Goal: Information Seeking & Learning: Learn about a topic

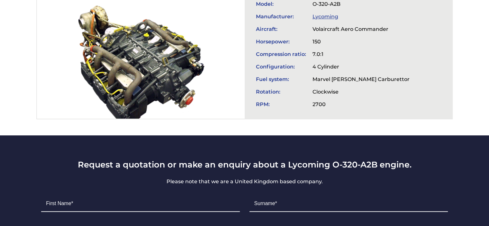
scroll to position [193, 0]
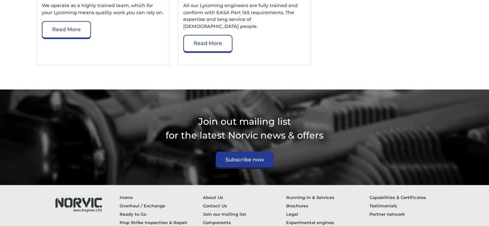
scroll to position [1118, 0]
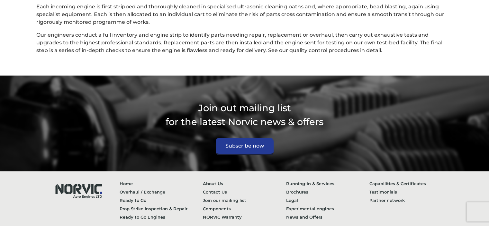
scroll to position [1718, 0]
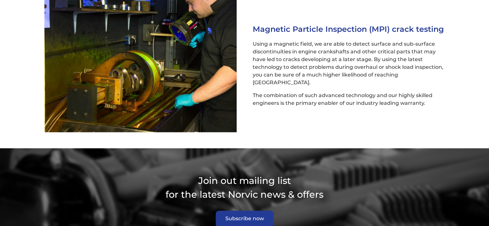
scroll to position [859, 0]
